Goal: Task Accomplishment & Management: Manage account settings

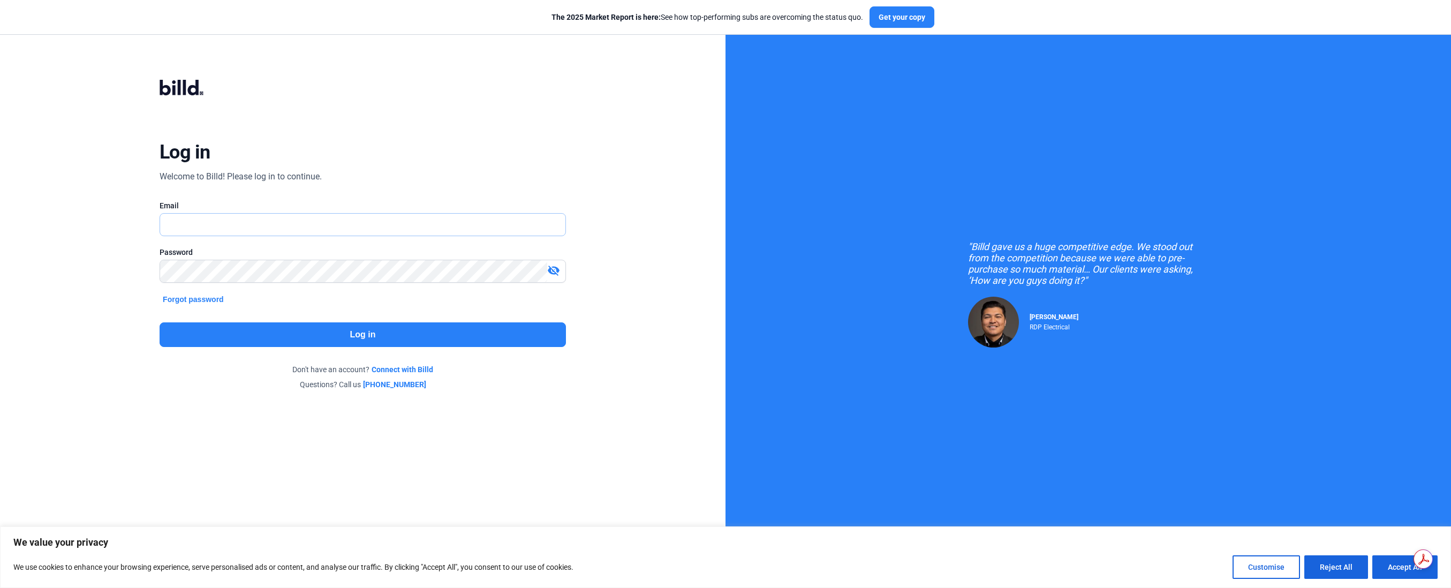
click at [304, 226] on input "text" at bounding box center [362, 225] width 405 height 22
type input "[EMAIL_ADDRESS][DOMAIN_NAME]"
click at [295, 285] on div at bounding box center [363, 288] width 406 height 11
click at [1390, 566] on button "Accept All" at bounding box center [1404, 567] width 65 height 24
checkbox input "true"
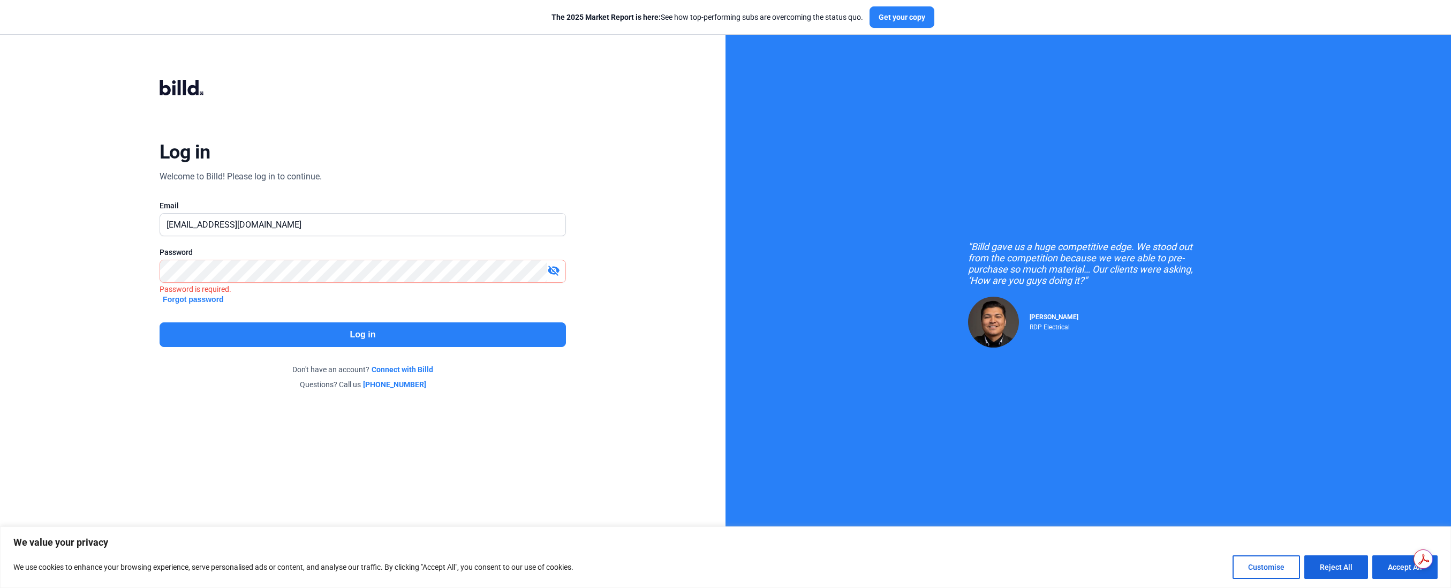
checkbox input "true"
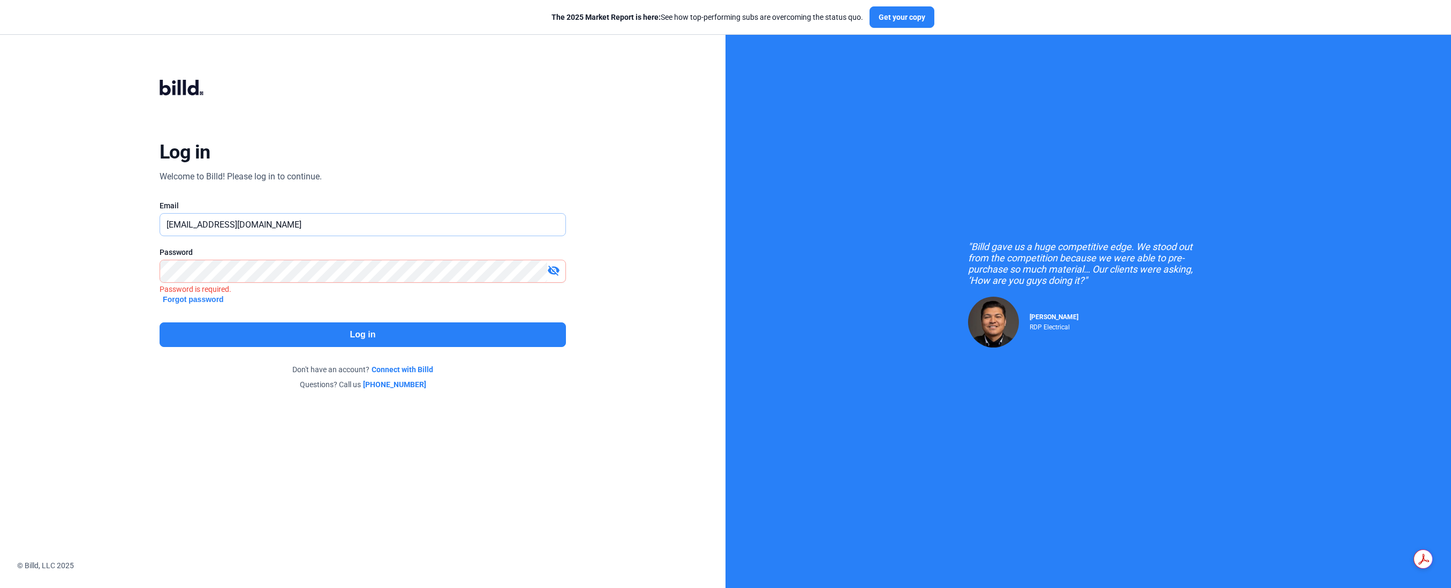
drag, startPoint x: 249, startPoint y: 221, endPoint x: 120, endPoint y: 208, distance: 129.6
click at [122, 208] on div "Log in Welcome to Billd! Please log in to continue. Email [EMAIL_ADDRESS][DOMAI…" at bounding box center [363, 235] width 522 height 368
drag, startPoint x: 306, startPoint y: 224, endPoint x: 168, endPoint y: 222, distance: 137.6
click at [168, 222] on input "[PERSON_NAME][EMAIL_ADDRESS][DOMAIN_NAME]" at bounding box center [362, 225] width 405 height 22
type input "[EMAIL_ADDRESS][DOMAIN_NAME]"
